Goal: Share content: Share content

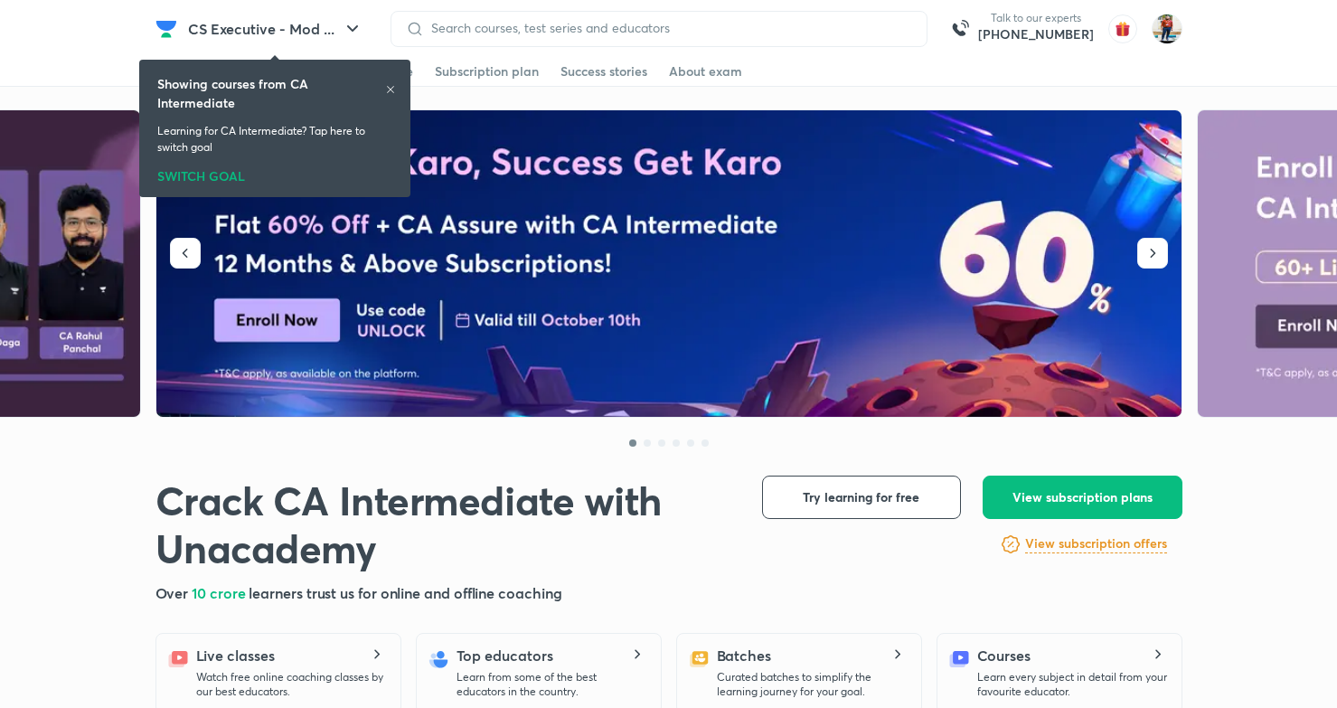
click at [212, 178] on div "SWITCH GOAL" at bounding box center [274, 173] width 235 height 20
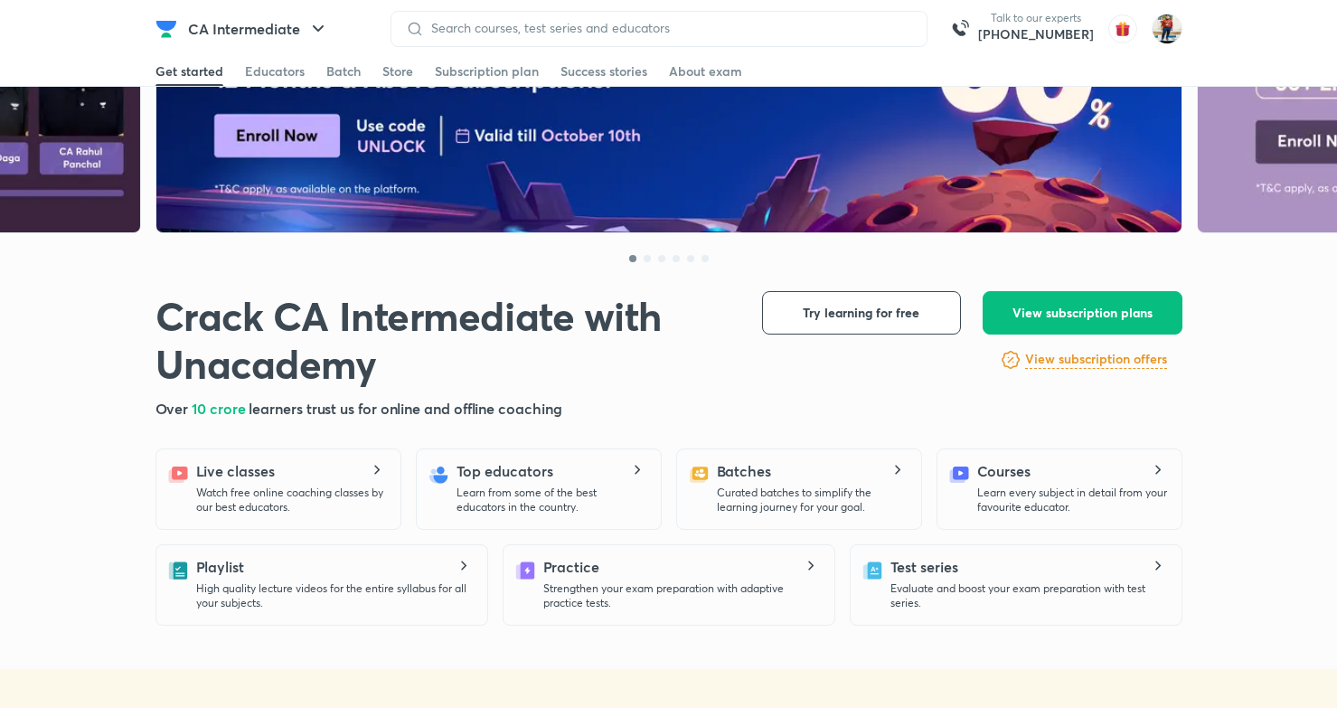
scroll to position [499, 0]
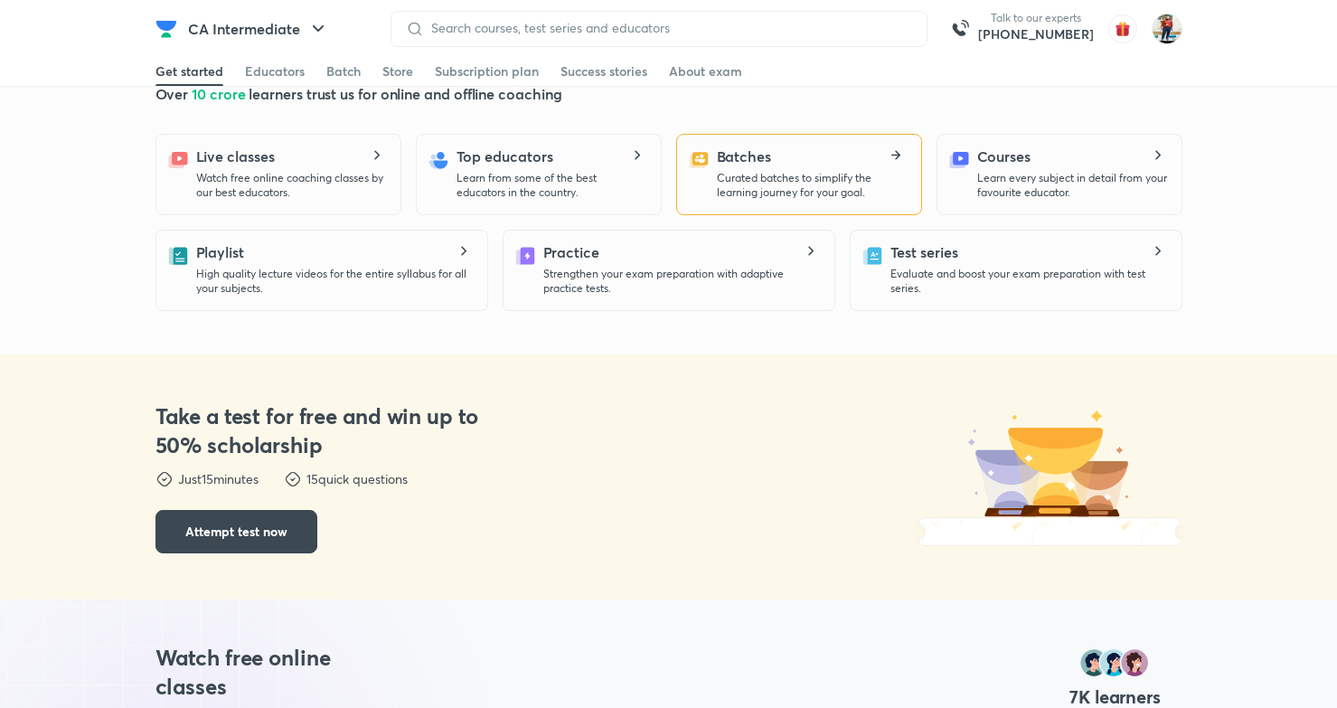
click at [764, 179] on p "Curated batches to simplify the learning journey for your goal." at bounding box center [812, 185] width 190 height 29
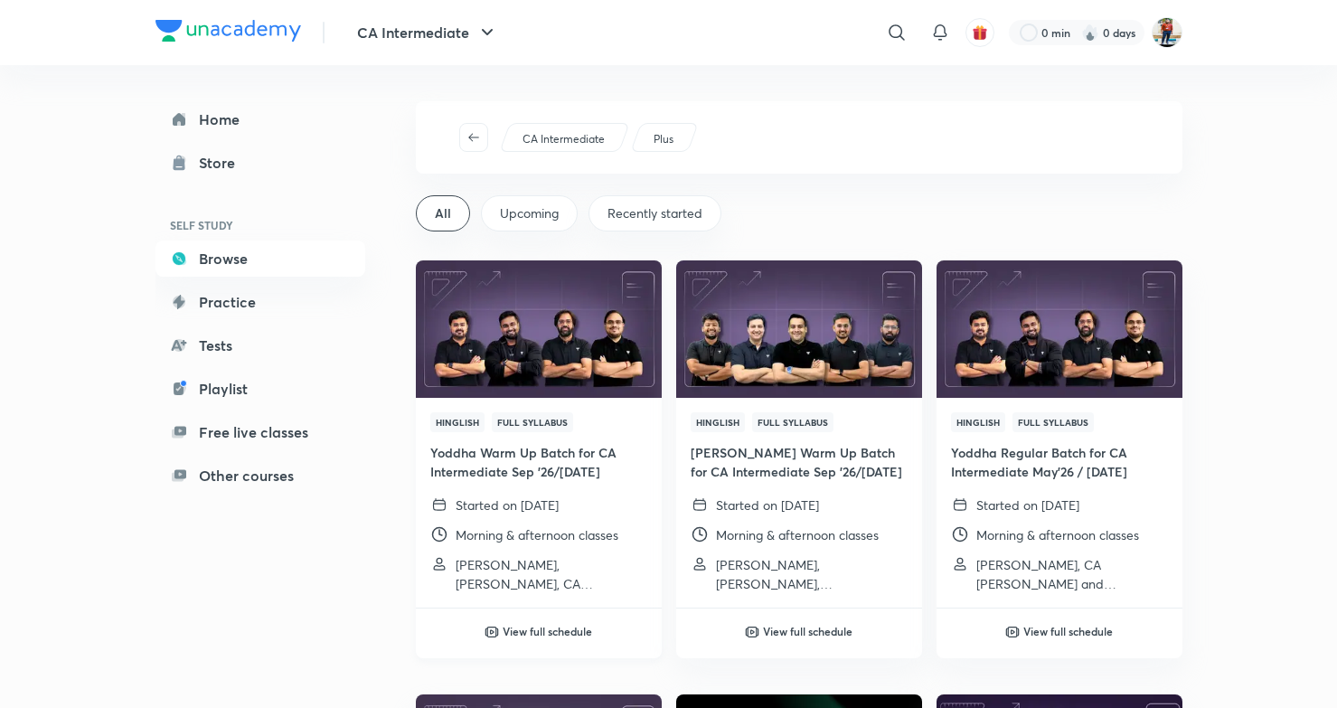
click at [523, 496] on p "Started on [DATE]" at bounding box center [507, 504] width 103 height 19
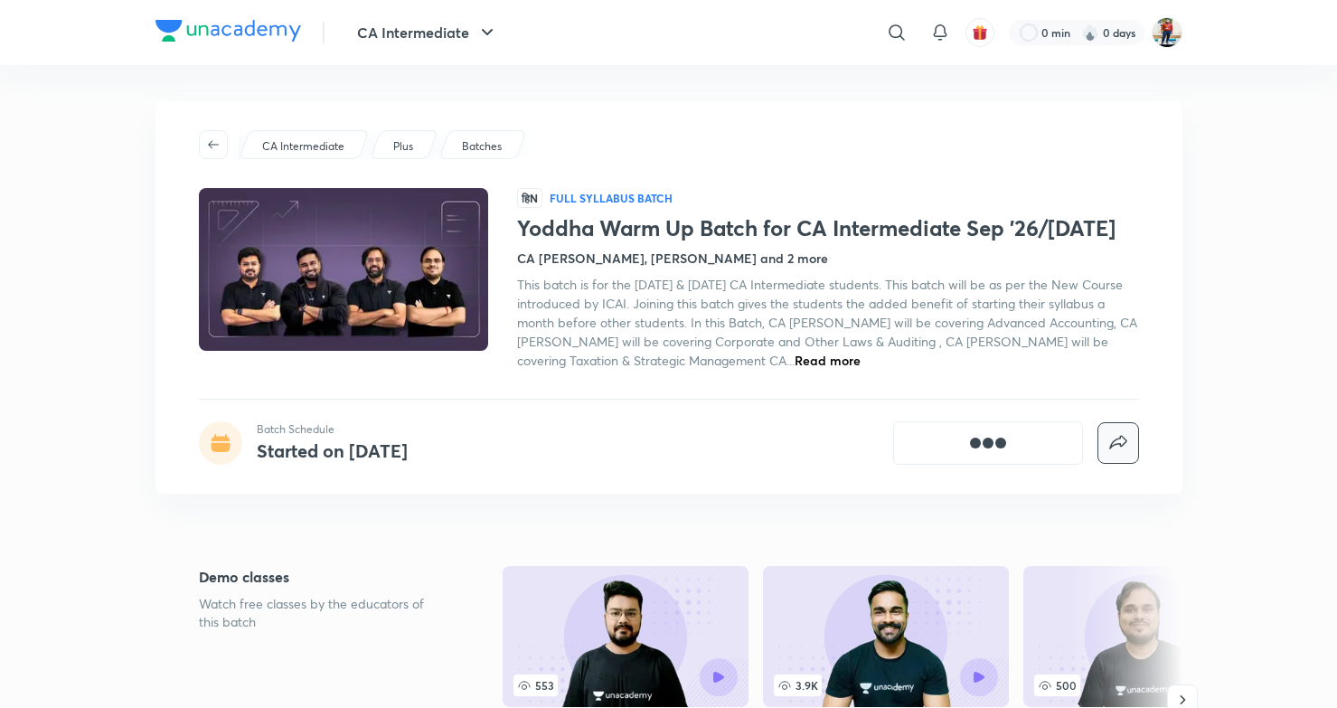
click at [1123, 448] on icon "button" at bounding box center [1118, 443] width 22 height 22
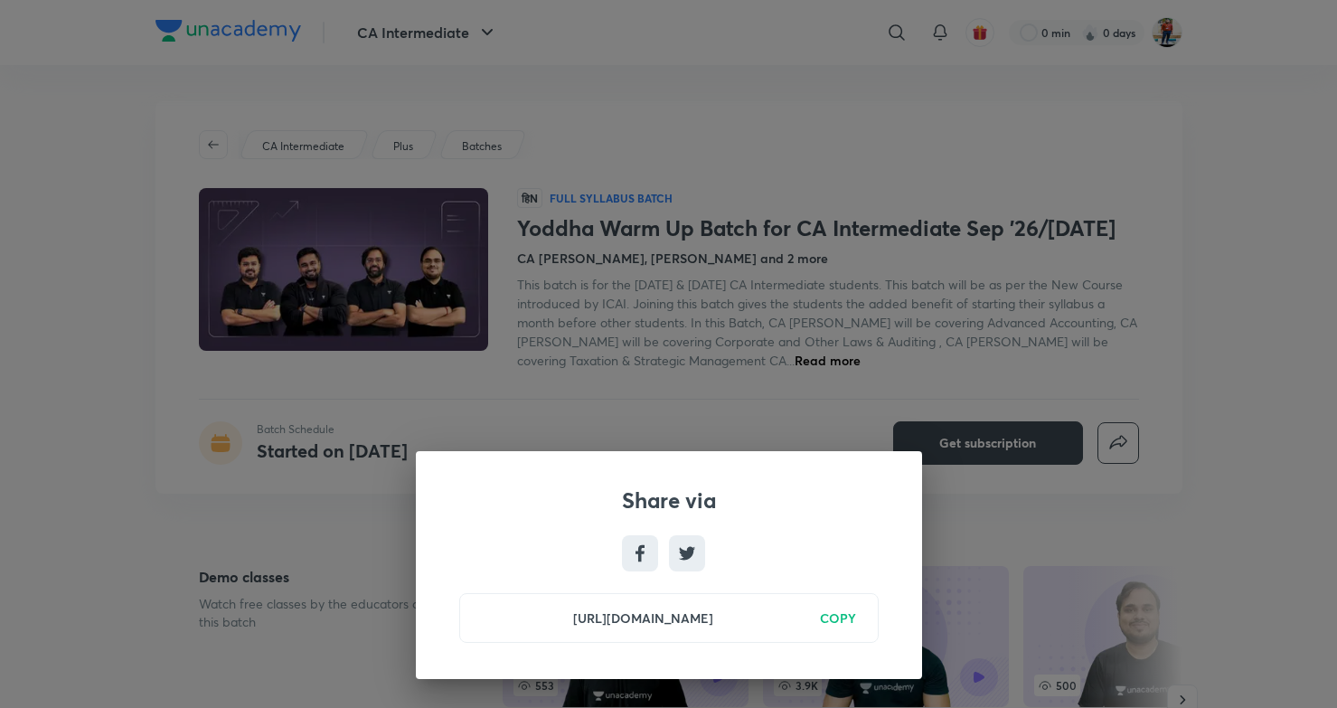
click at [829, 615] on h6 "COPY" at bounding box center [838, 617] width 36 height 19
click at [806, 465] on div "Share via [URL][DOMAIN_NAME] Copied" at bounding box center [669, 565] width 506 height 228
click at [837, 346] on div "Share via [URL][DOMAIN_NAME] Copied" at bounding box center [668, 354] width 1337 height 708
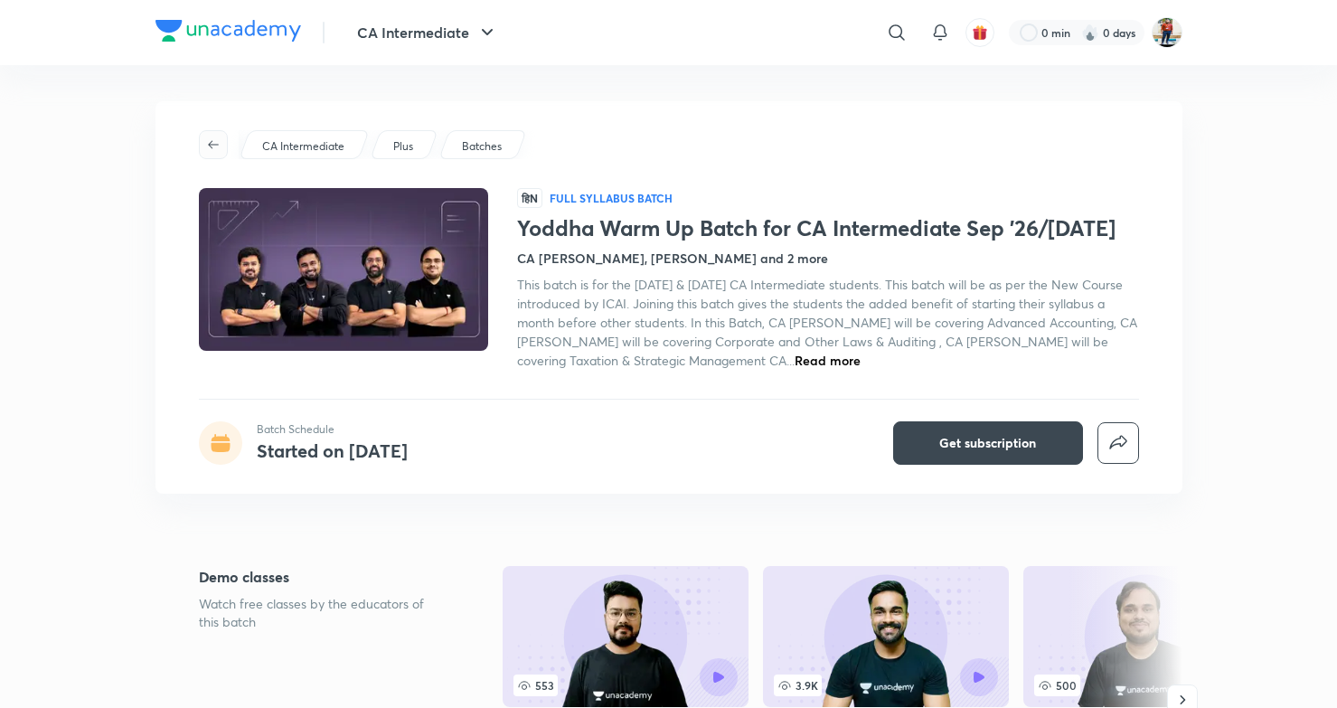
click at [213, 140] on icon "button" at bounding box center [213, 144] width 14 height 14
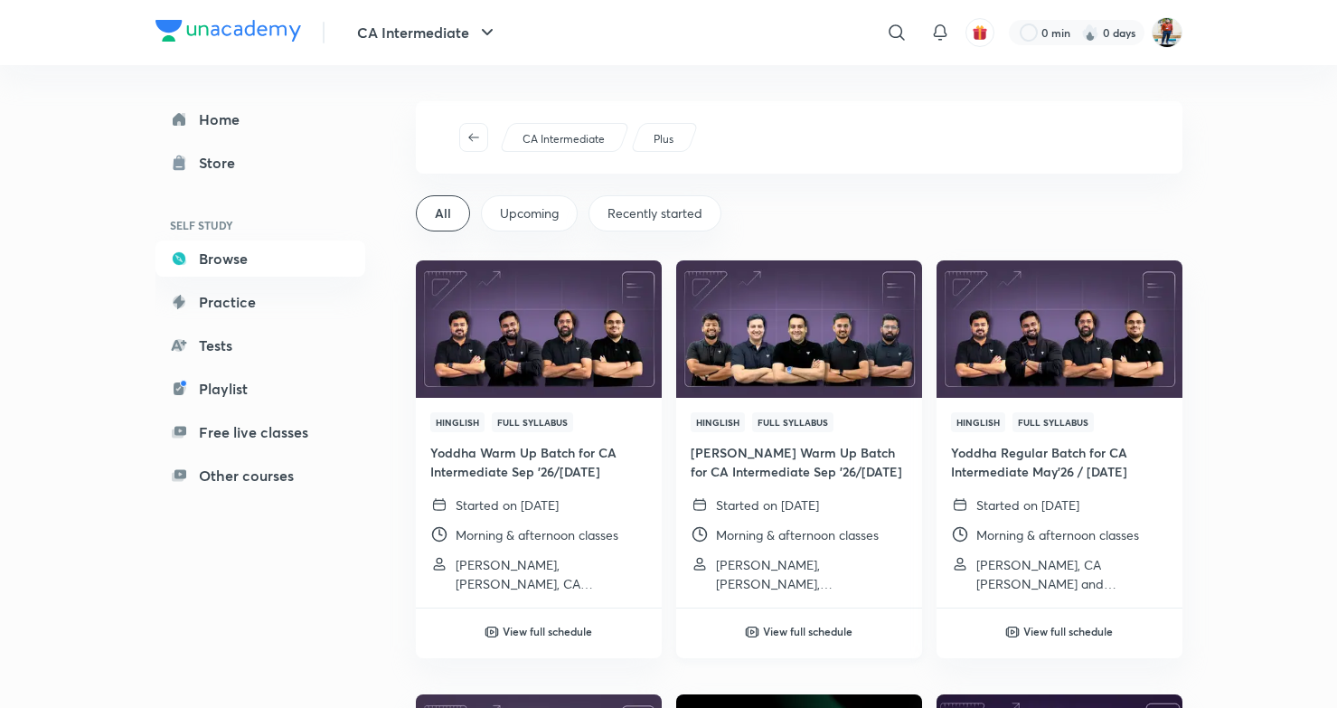
click at [780, 328] on img at bounding box center [799, 329] width 250 height 140
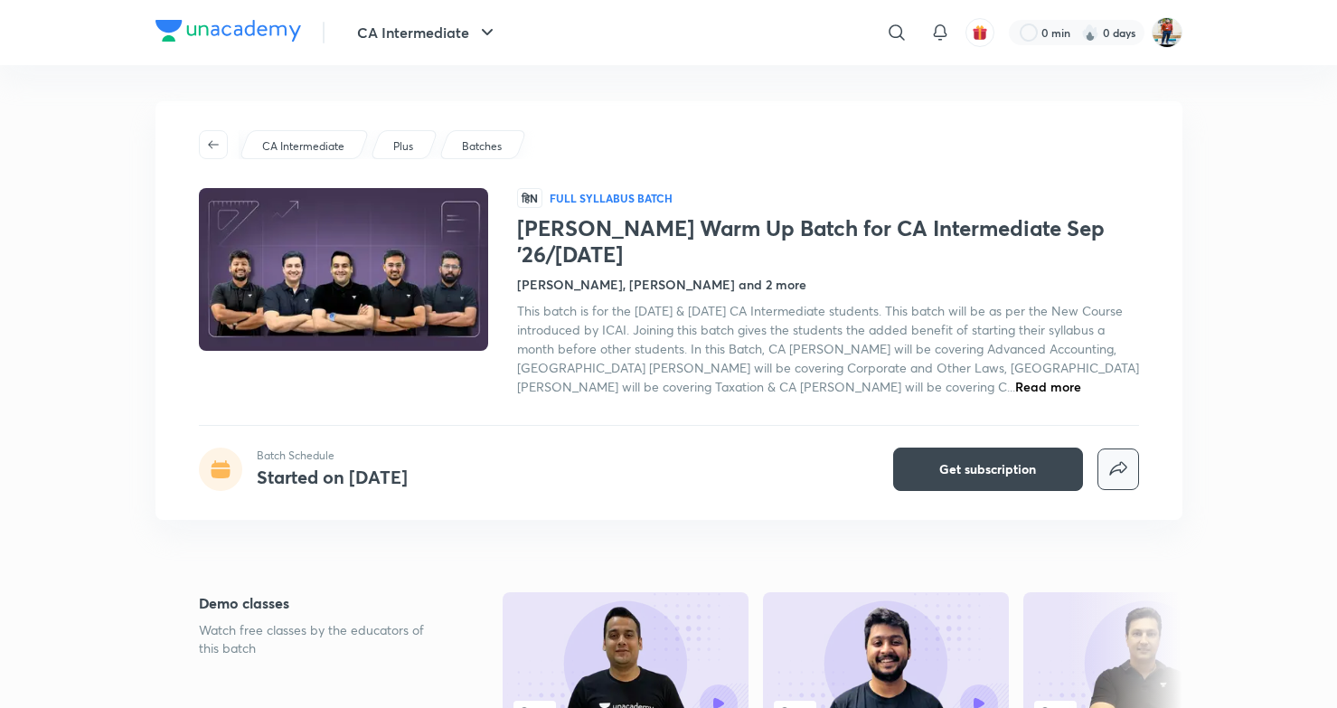
click at [1127, 458] on icon "button" at bounding box center [1118, 469] width 22 height 22
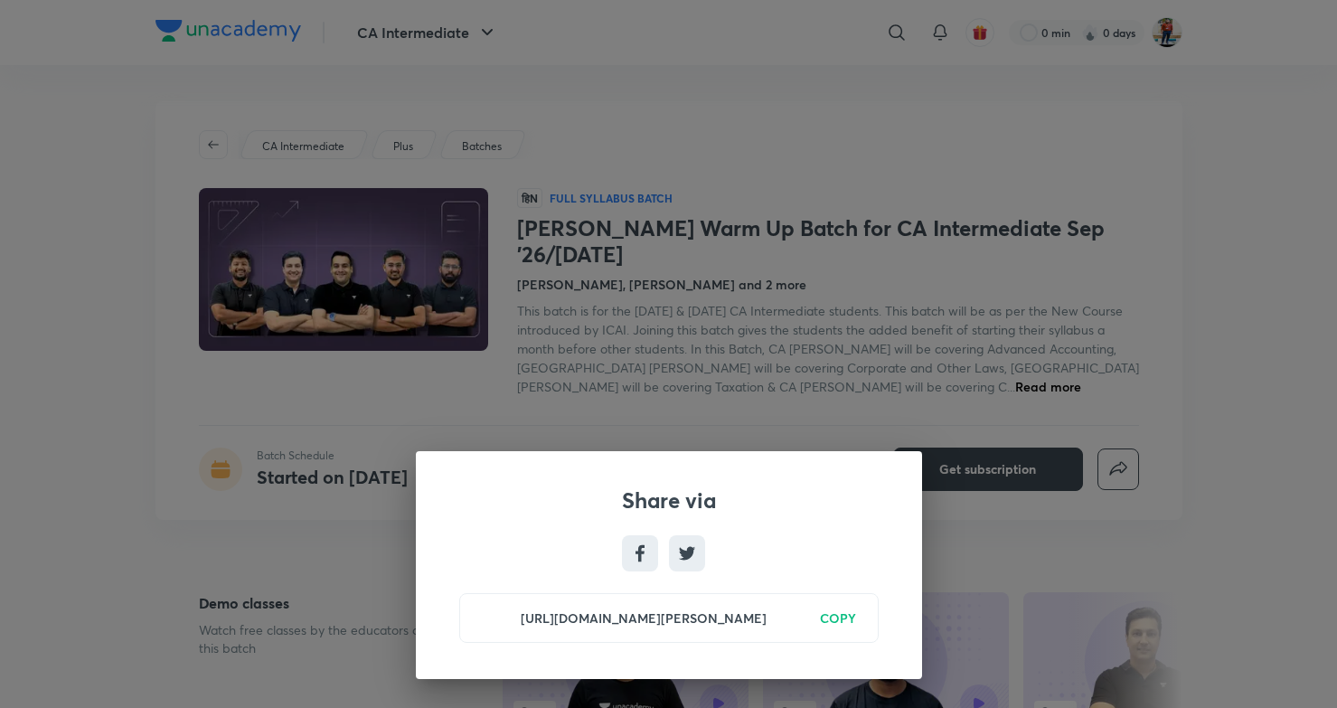
click at [836, 621] on h6 "COPY" at bounding box center [838, 617] width 36 height 19
